Goal: Task Accomplishment & Management: Complete application form

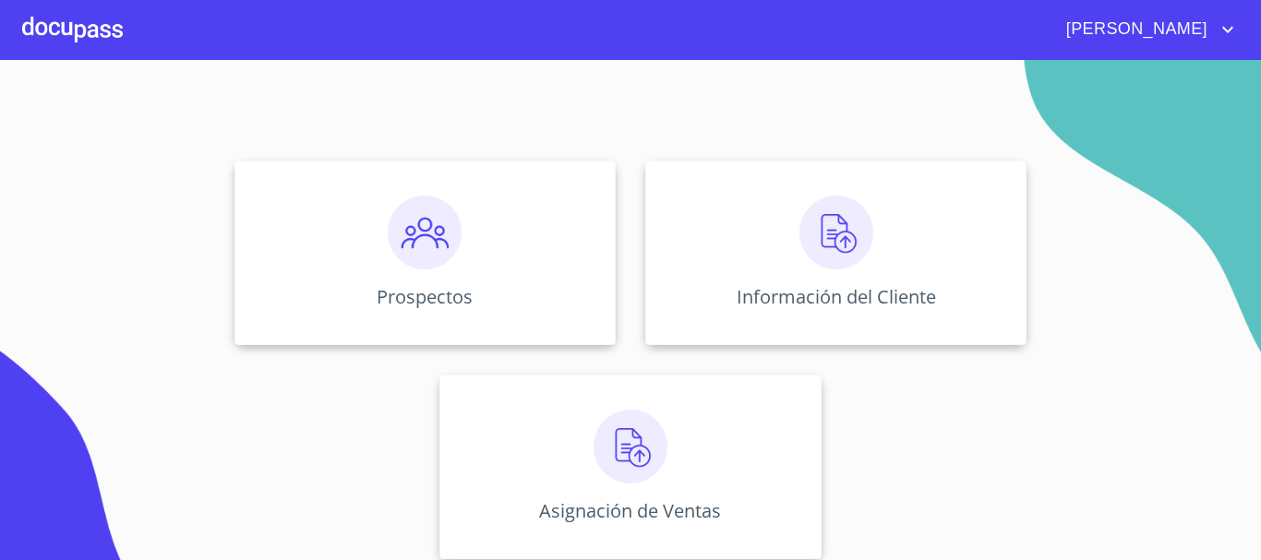
scroll to position [153, 0]
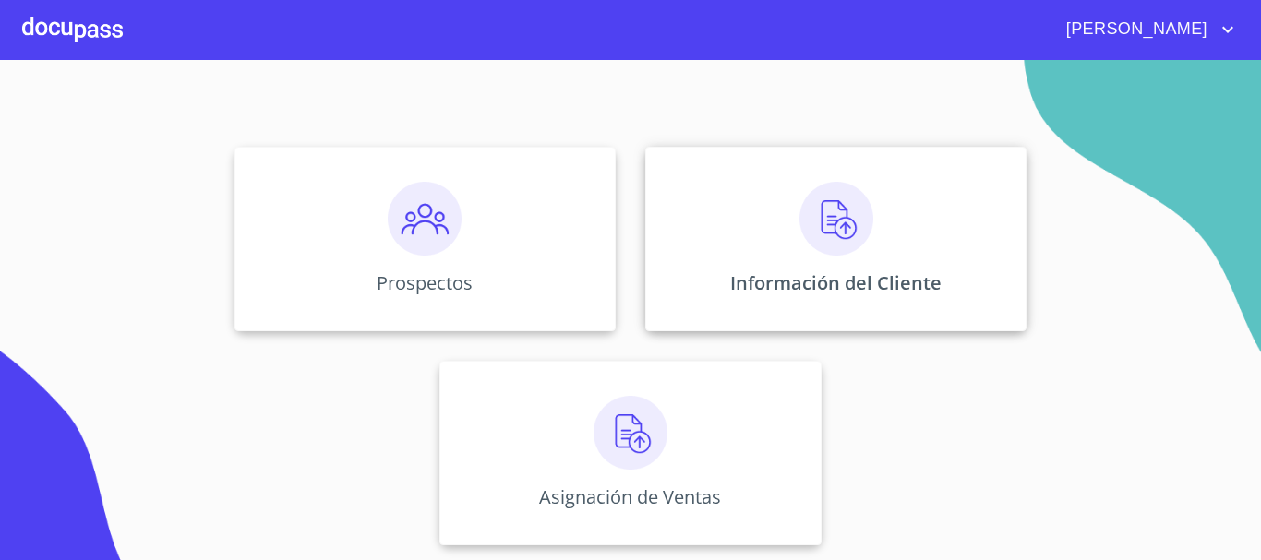
click at [841, 289] on p "Información del Cliente" at bounding box center [835, 282] width 211 height 25
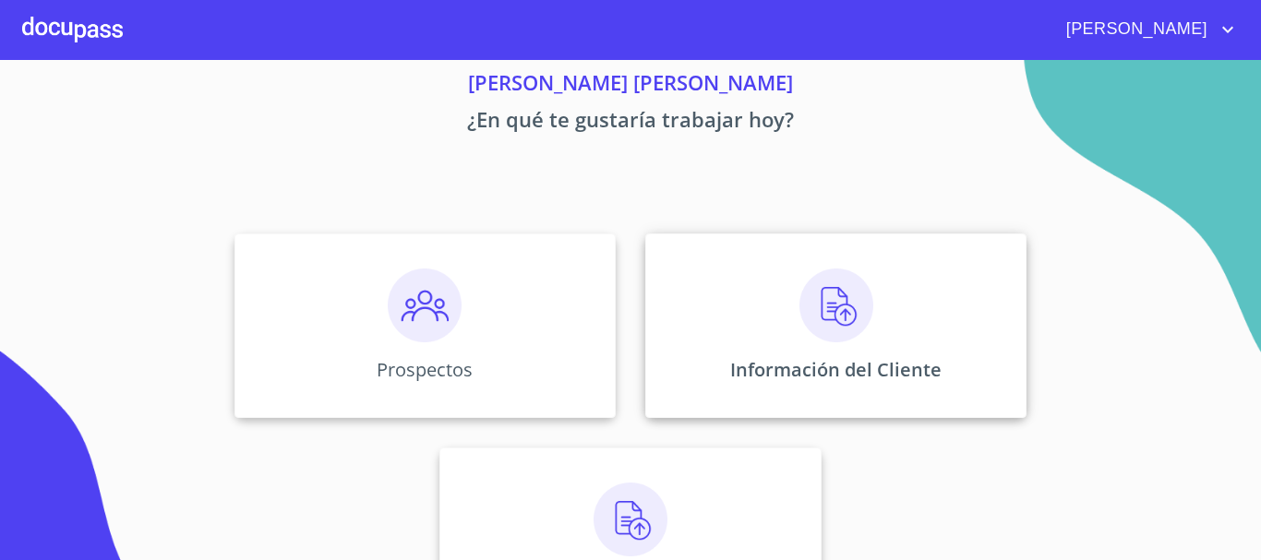
scroll to position [153, 0]
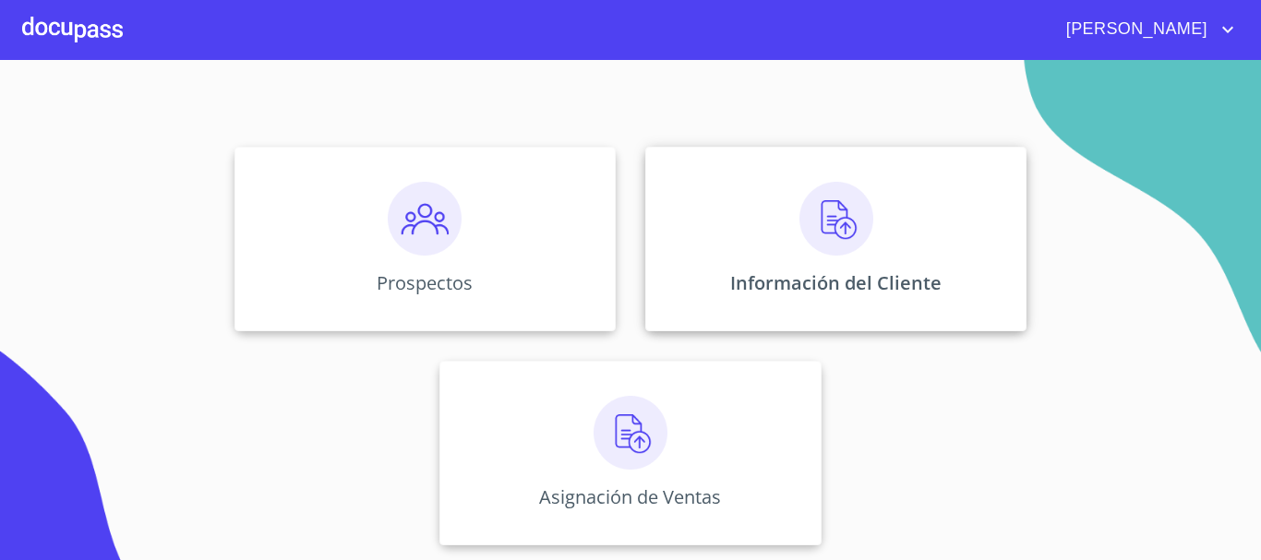
click at [783, 249] on div "Información del Cliente" at bounding box center [835, 239] width 381 height 185
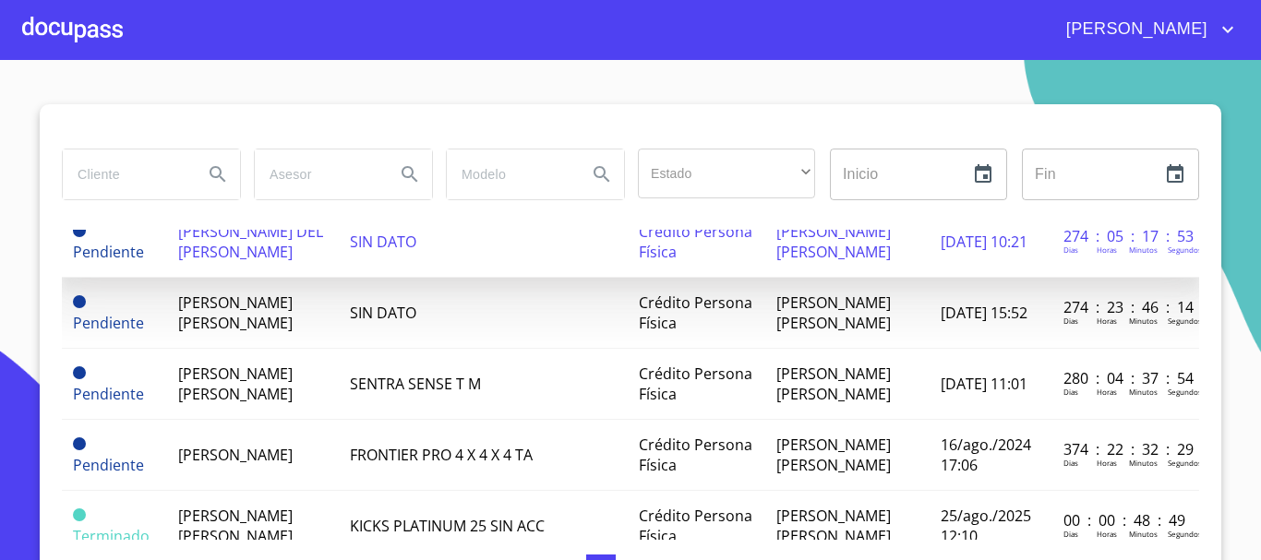
scroll to position [461, 0]
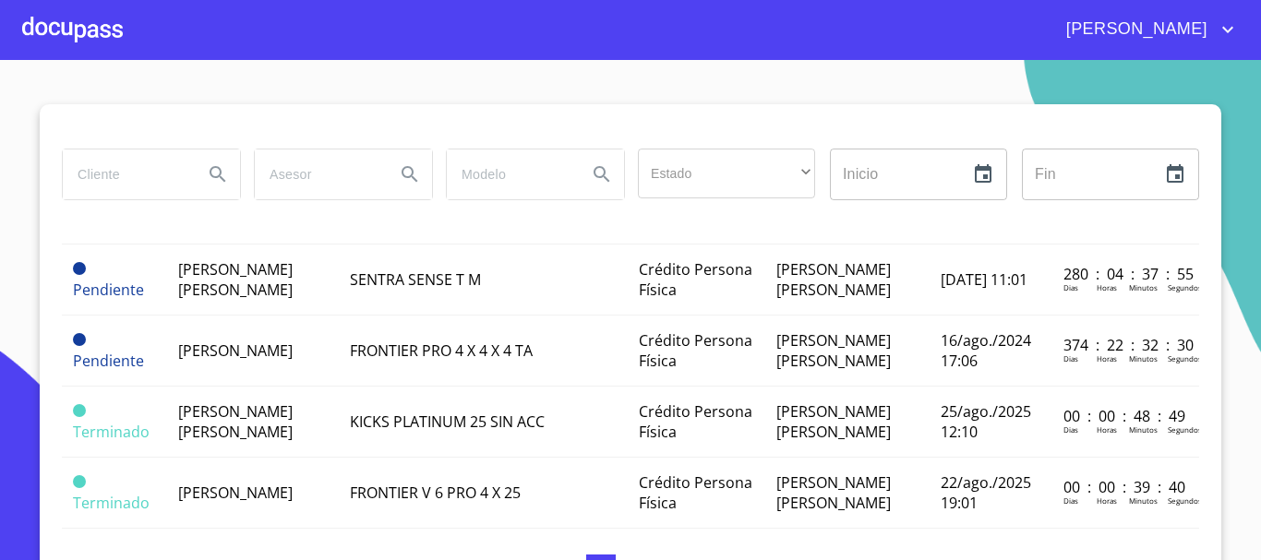
click at [101, 167] on input "search" at bounding box center [126, 175] width 126 height 50
type input "HIPO"
click at [210, 176] on icon "Search" at bounding box center [218, 174] width 22 height 22
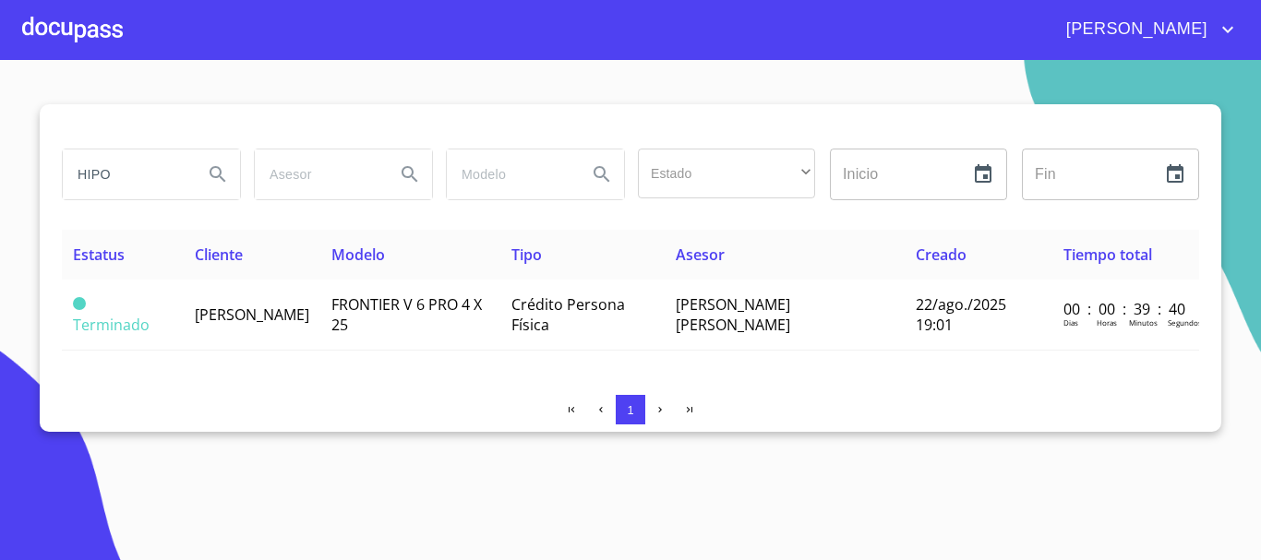
scroll to position [0, 0]
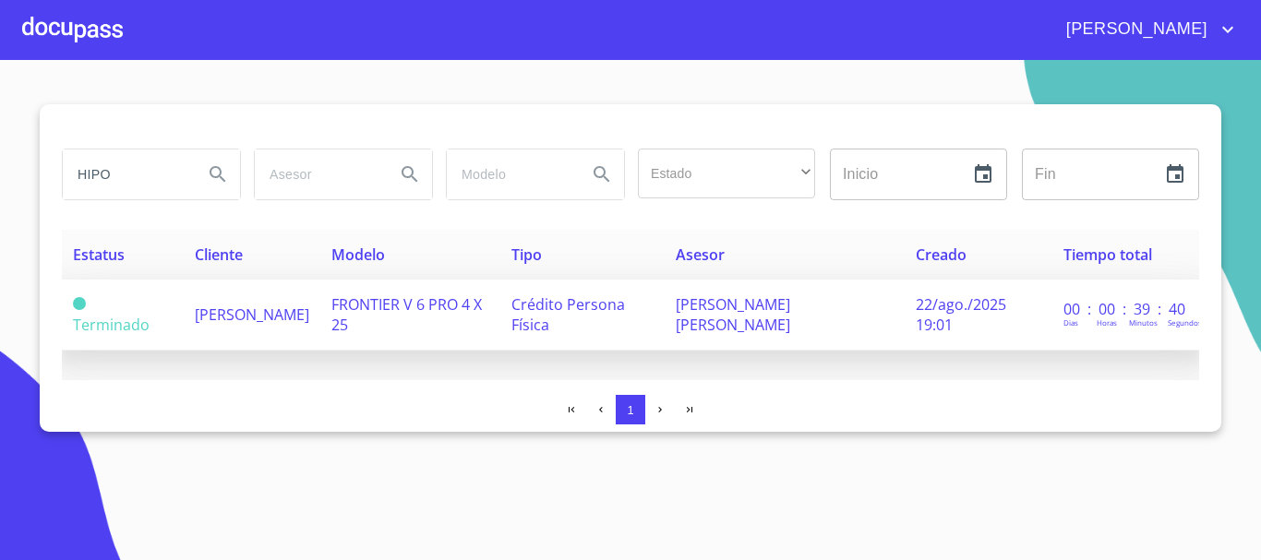
click at [440, 332] on td "FRONTIER V 6 PRO 4 X 25" at bounding box center [410, 315] width 180 height 71
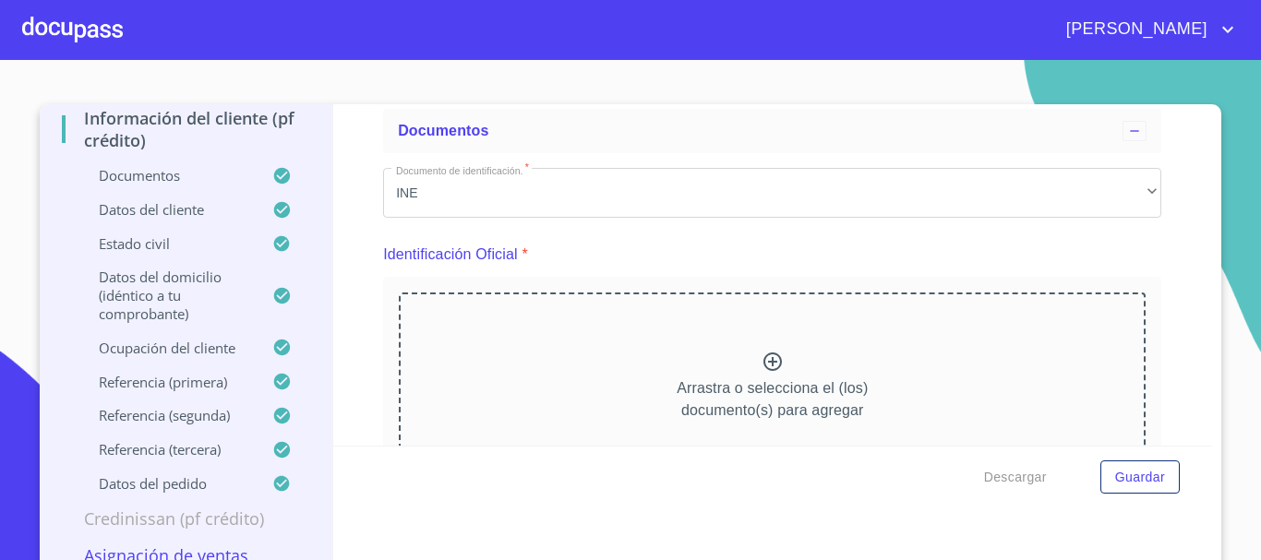
scroll to position [20, 0]
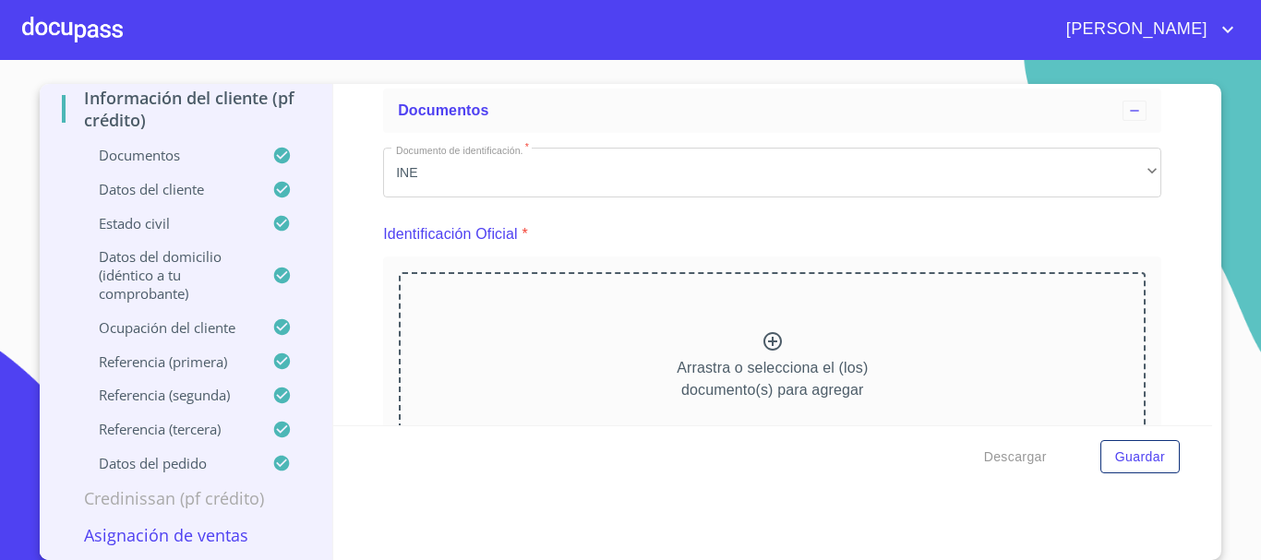
click at [774, 304] on div "Arrastra o selecciona el (los) documento(s) para agregar" at bounding box center [772, 366] width 747 height 188
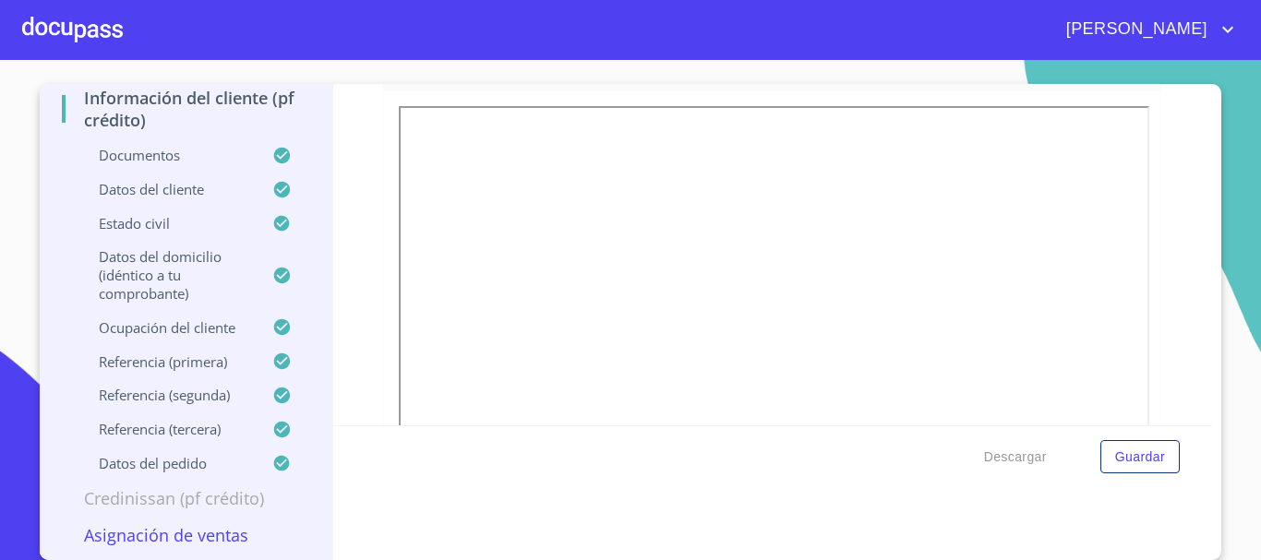
scroll to position [4984, 0]
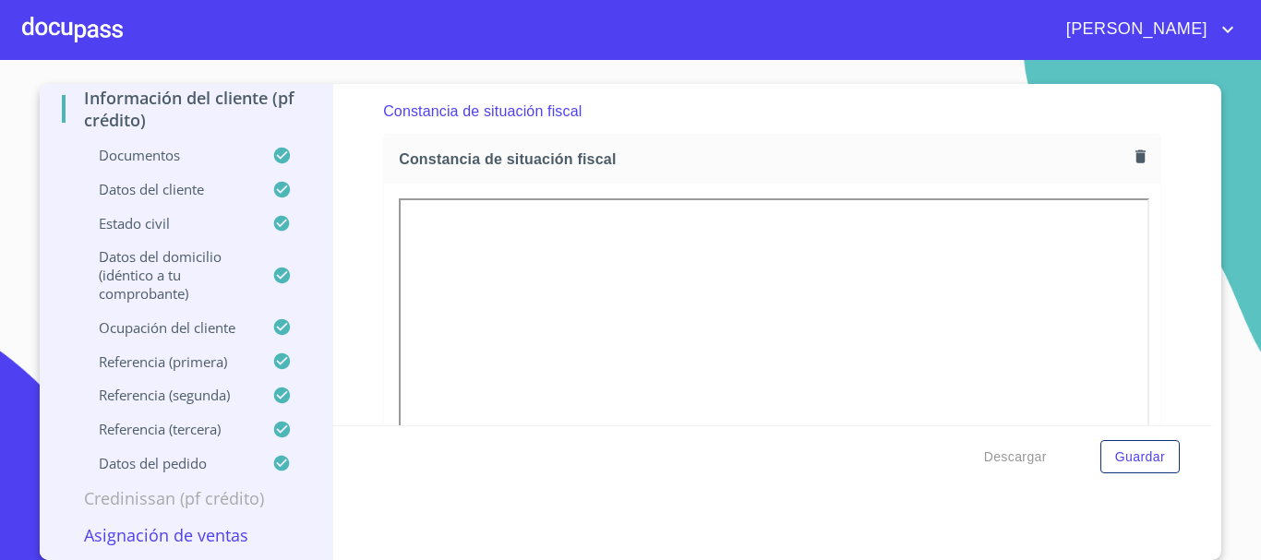
click at [953, 165] on icon "button" at bounding box center [1141, 157] width 18 height 18
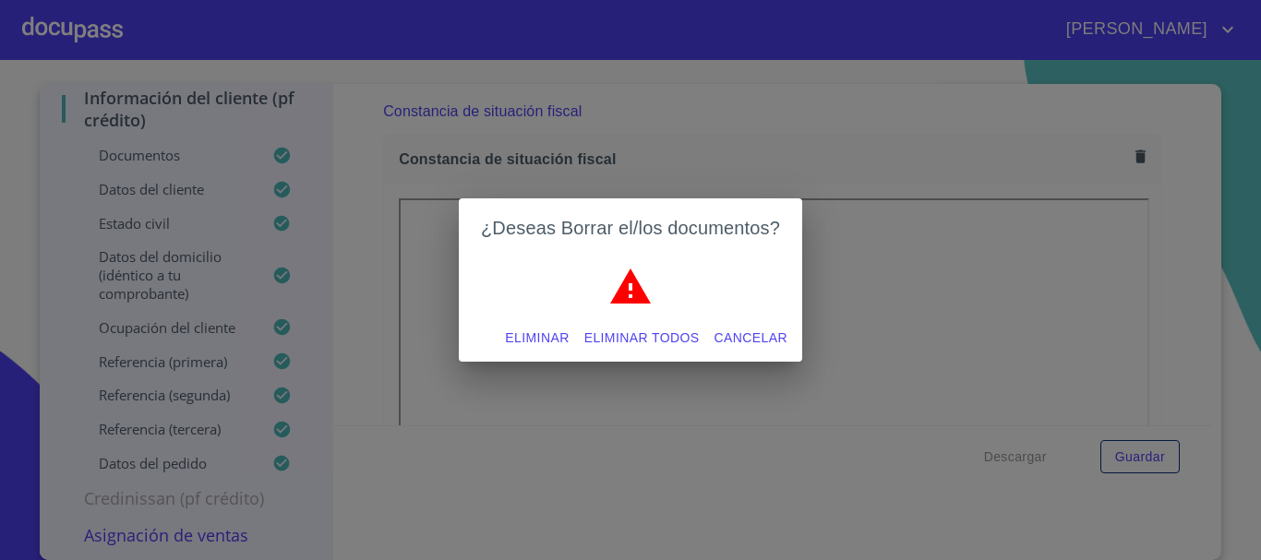
click at [650, 334] on span "Eliminar todos" at bounding box center [641, 338] width 115 height 23
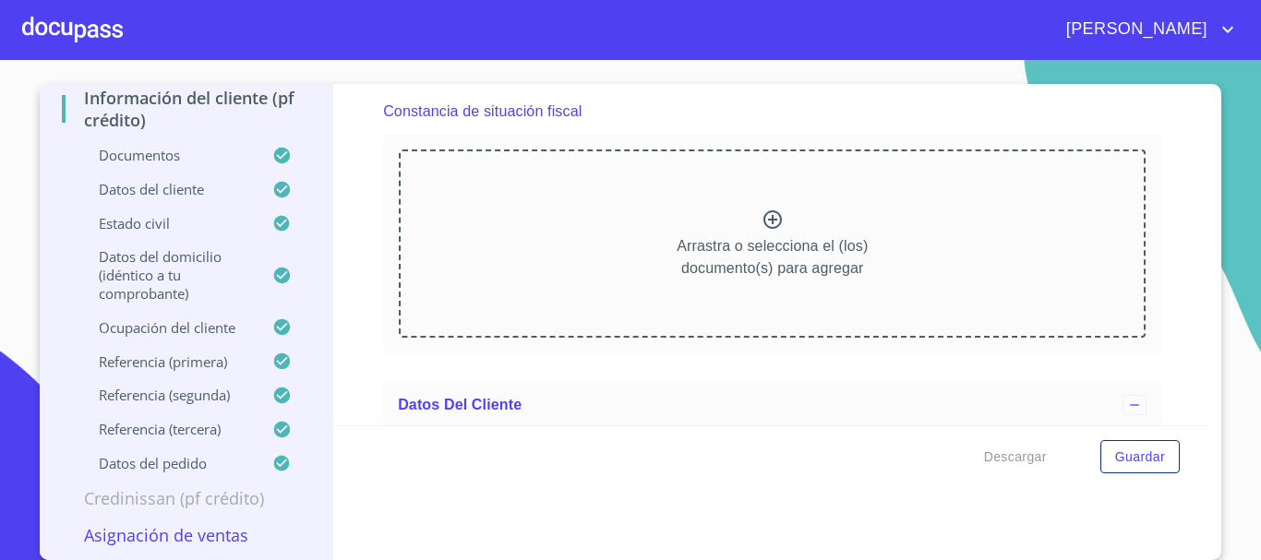
click at [761, 235] on div at bounding box center [772, 222] width 22 height 27
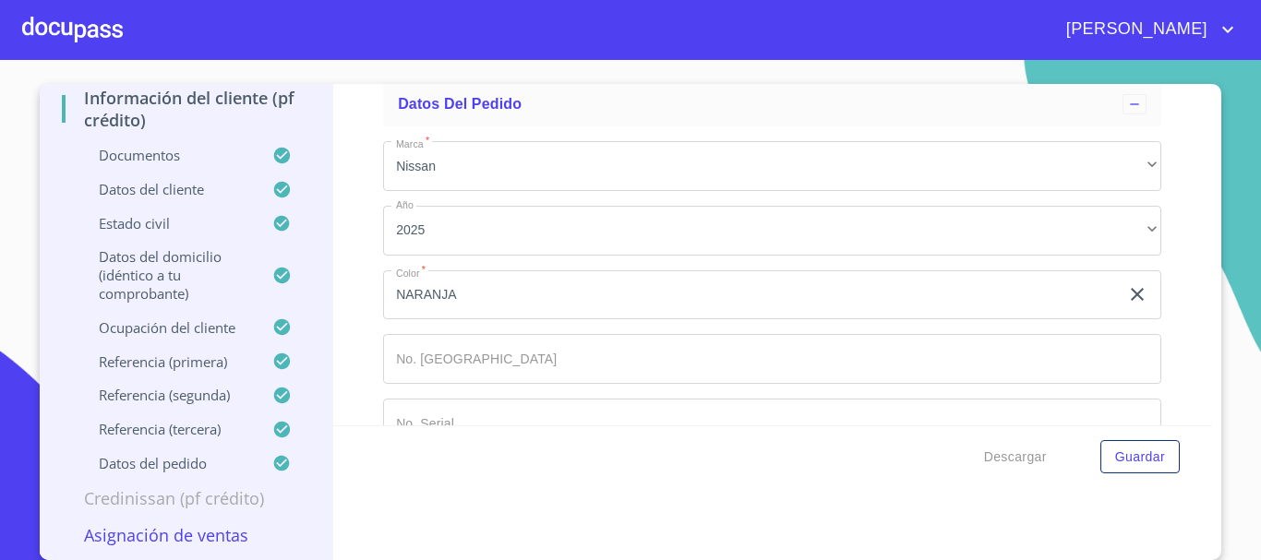
scroll to position [10756, 0]
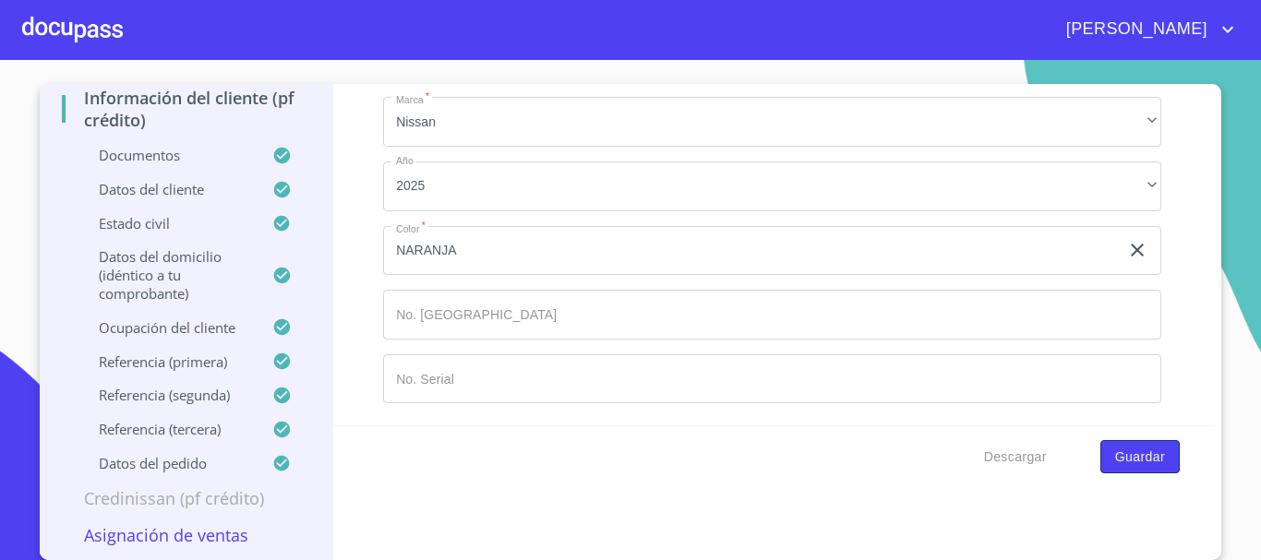
click at [953, 459] on span "Guardar" at bounding box center [1140, 457] width 50 height 23
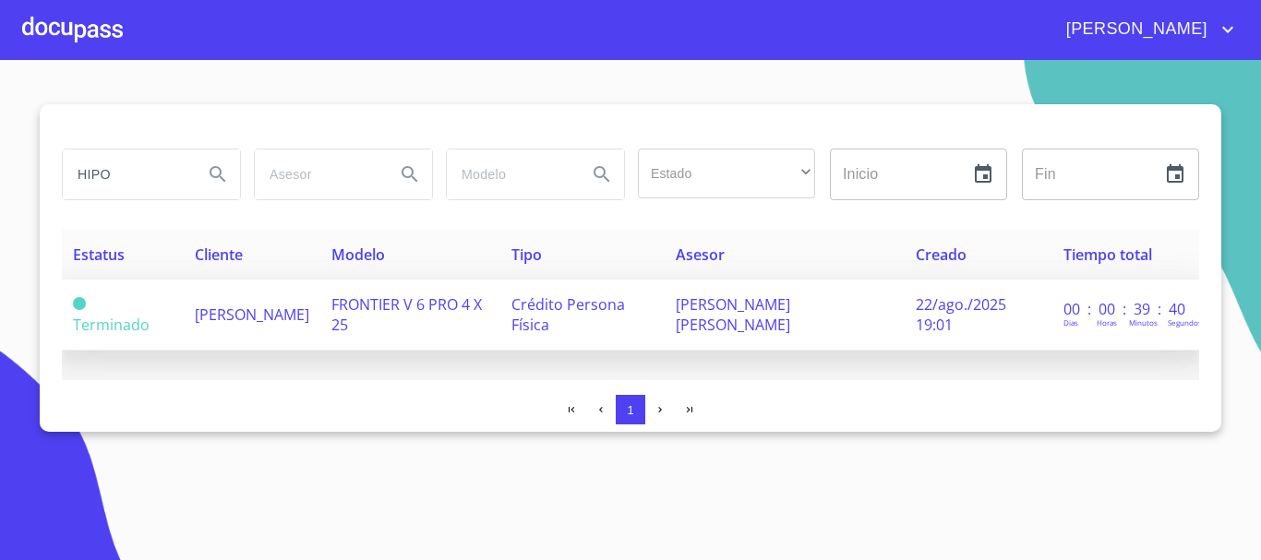
click at [850, 328] on td "[PERSON_NAME] [PERSON_NAME]" at bounding box center [784, 315] width 239 height 71
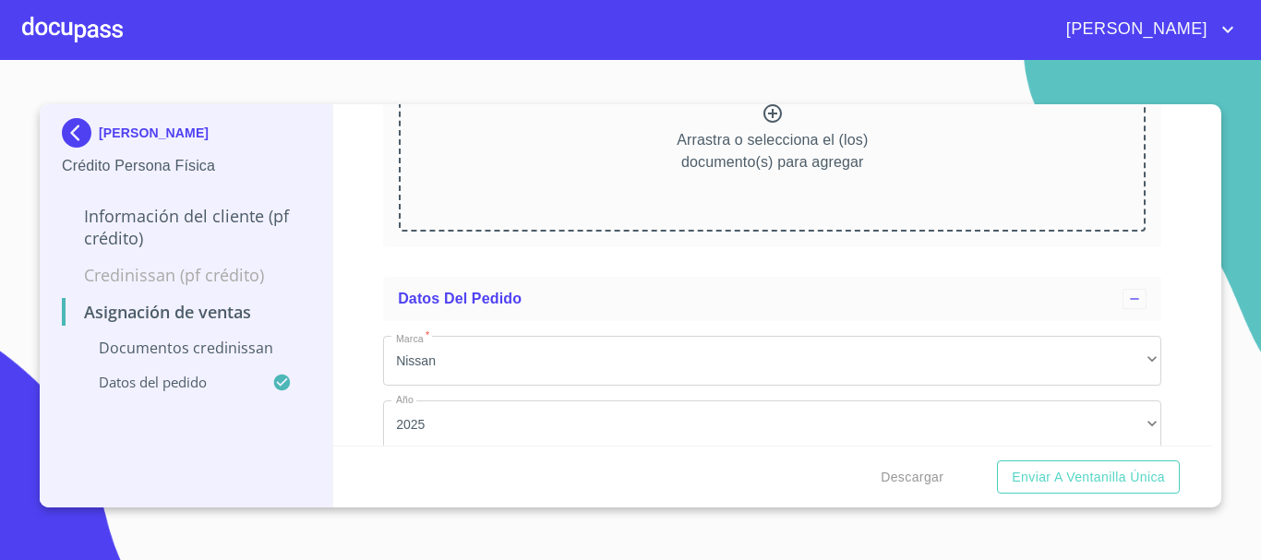
scroll to position [92, 0]
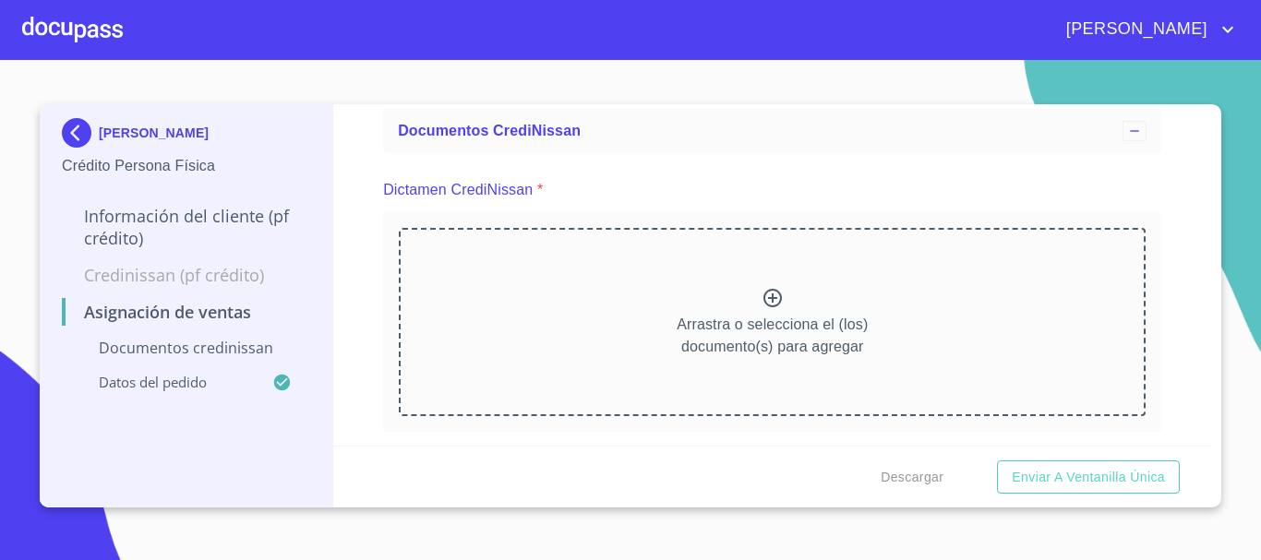
click at [714, 316] on p "Arrastra o selecciona el (los) documento(s) para agregar" at bounding box center [772, 336] width 191 height 44
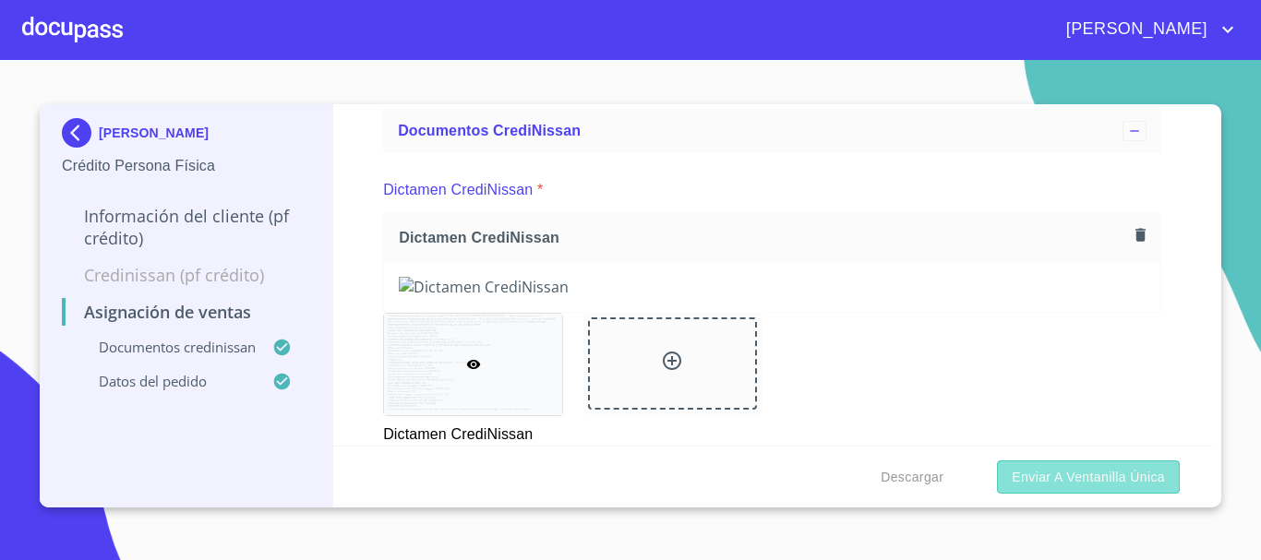
click at [953, 476] on span "Enviar a Ventanilla única" at bounding box center [1088, 477] width 153 height 23
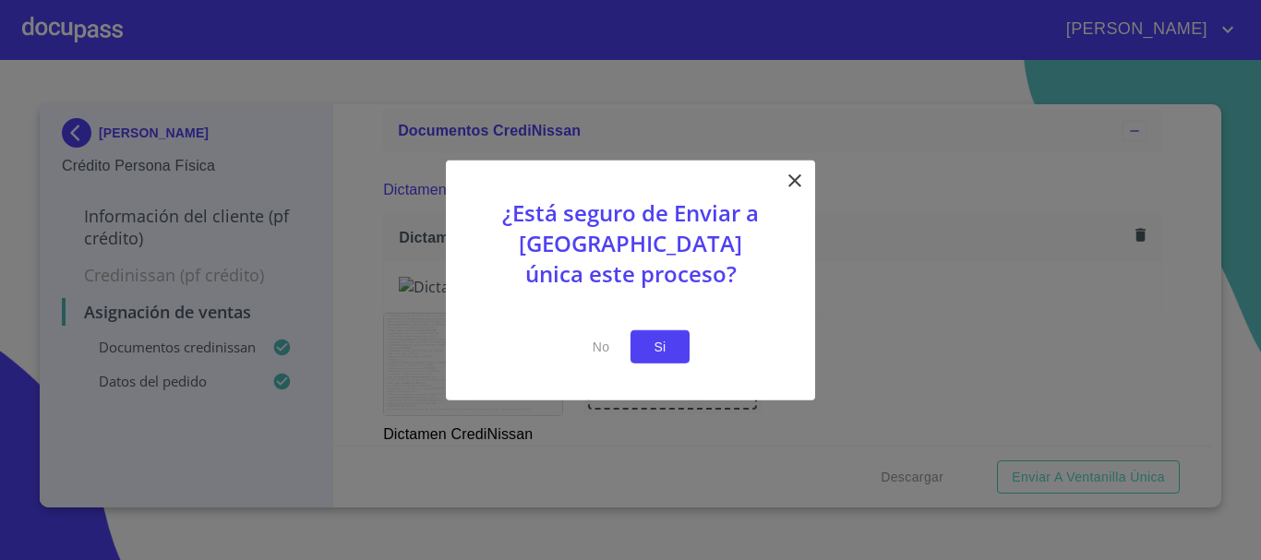
click at [655, 350] on span "Si" at bounding box center [660, 346] width 30 height 23
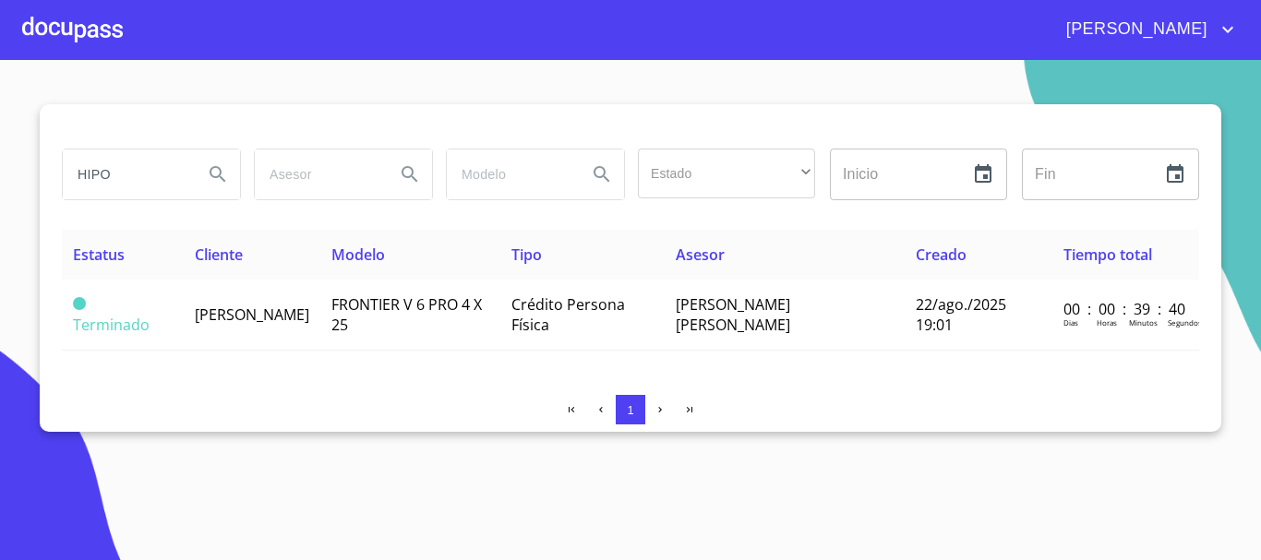
drag, startPoint x: 893, startPoint y: 496, endPoint x: 831, endPoint y: 470, distance: 67.9
click at [892, 495] on section "HIPO Estado ​ ​ Inicio ​ Fin ​ Estatus Cliente Modelo Tipo Asesor Creado Tiempo…" at bounding box center [630, 310] width 1261 height 500
